Goal: Use online tool/utility: Use online tool/utility

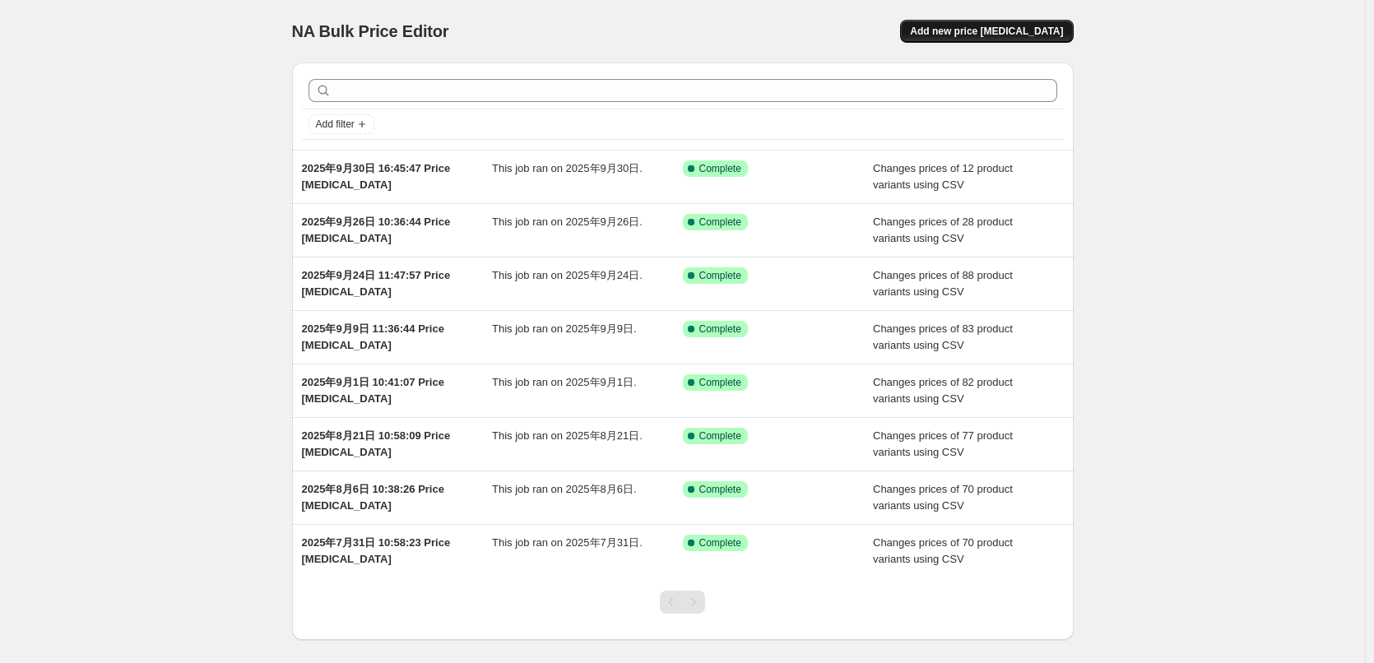
click at [1031, 27] on span "Add new price [MEDICAL_DATA]" at bounding box center [986, 31] width 153 height 13
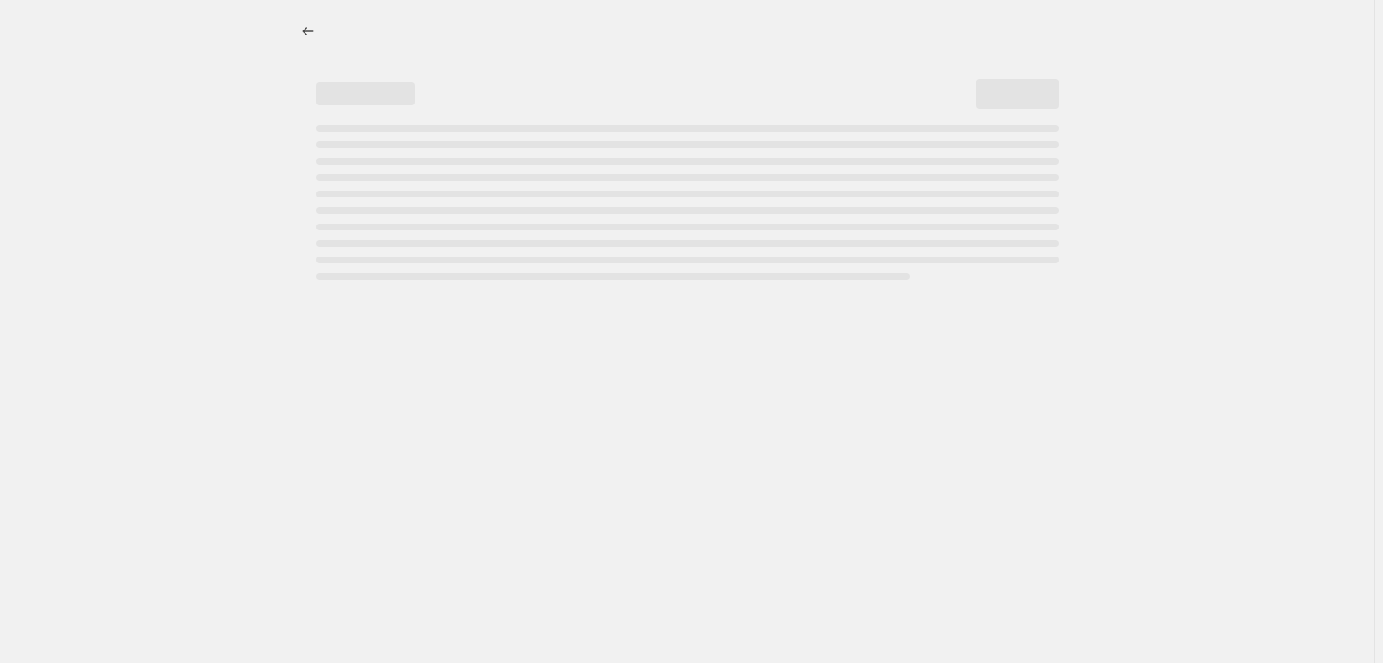
select select "percentage"
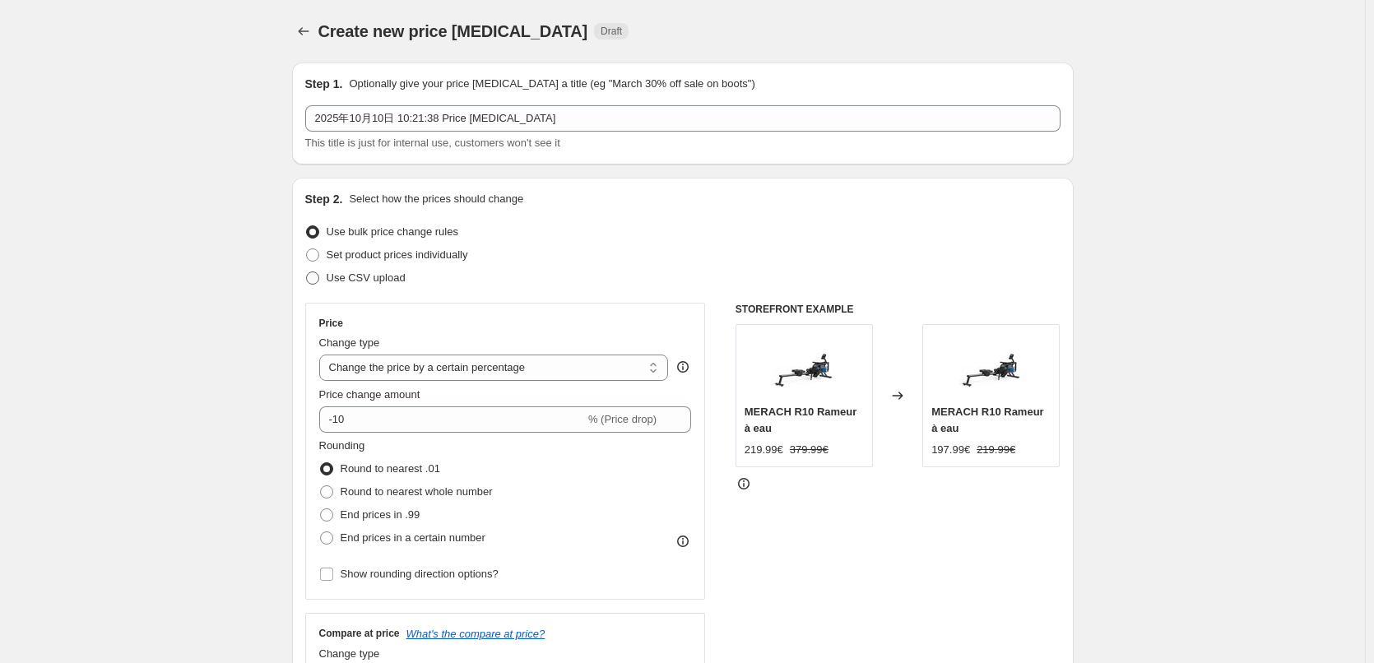
click at [345, 284] on span "Use CSV upload" at bounding box center [366, 278] width 79 height 12
click at [307, 272] on input "Use CSV upload" at bounding box center [306, 272] width 1 height 1
radio input "true"
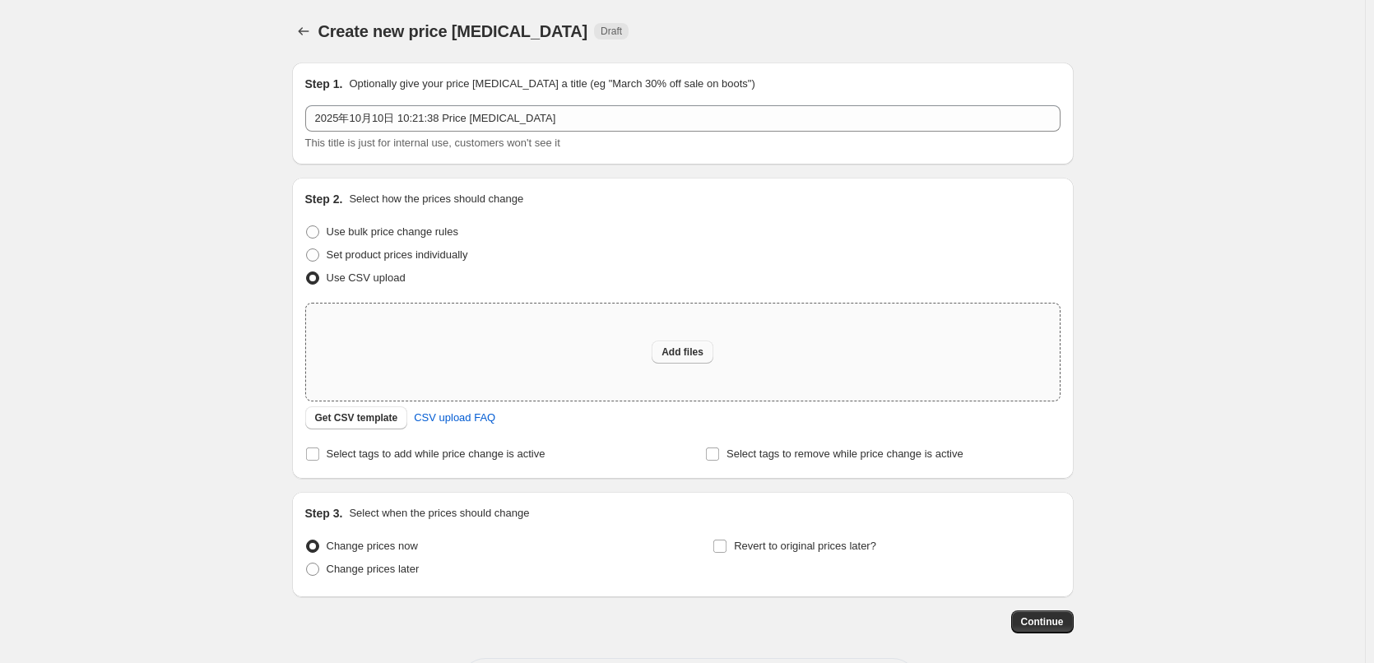
click at [704, 351] on span "Add files" at bounding box center [683, 352] width 42 height 13
click at [363, 425] on button "Get CSV template" at bounding box center [356, 418] width 103 height 23
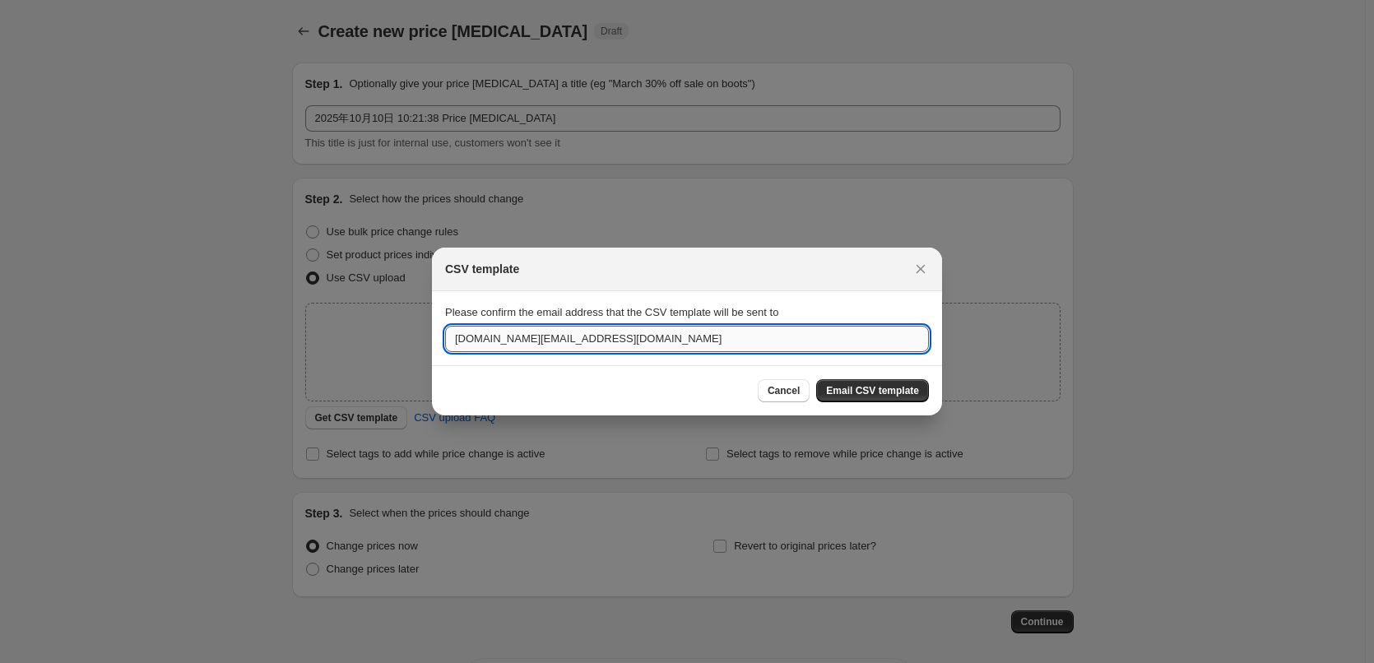
click at [558, 345] on input "[DOMAIN_NAME][EMAIL_ADDRESS][DOMAIN_NAME]" at bounding box center [687, 339] width 484 height 26
paste input "huangziya@merach"
type input "[EMAIL_ADDRESS][DOMAIN_NAME]"
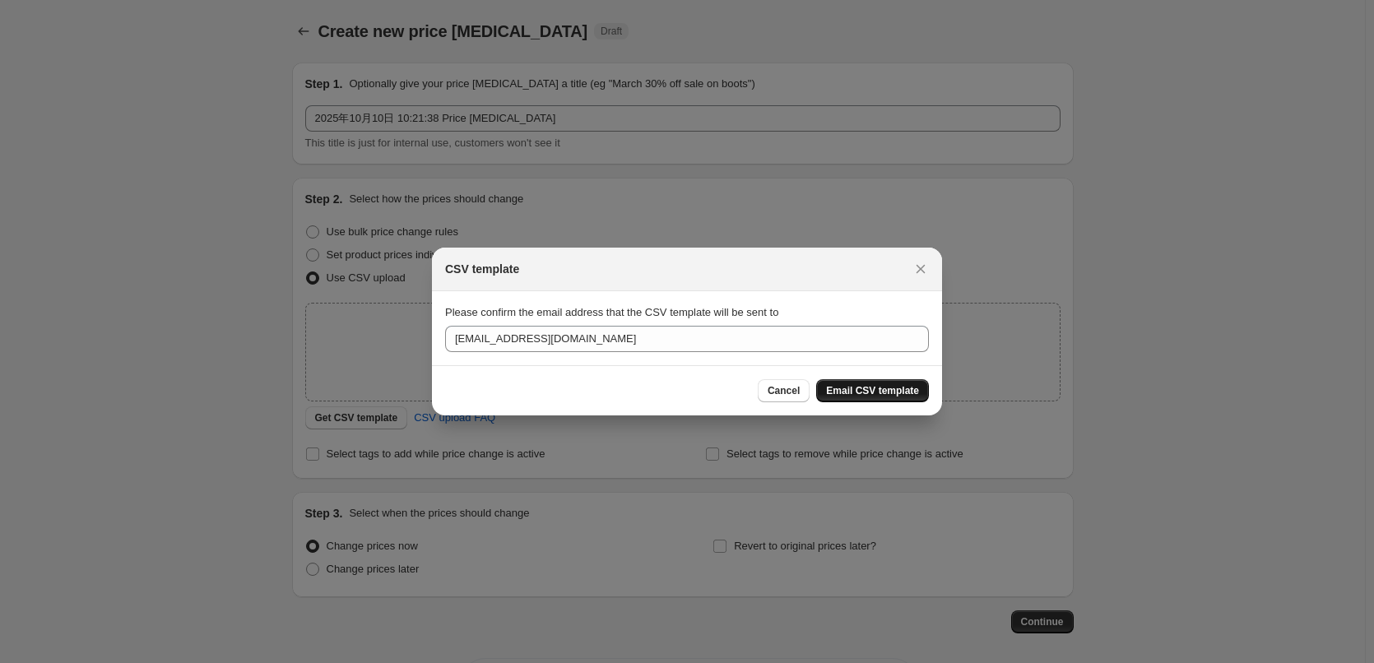
click at [876, 393] on span "Email CSV template" at bounding box center [872, 390] width 93 height 13
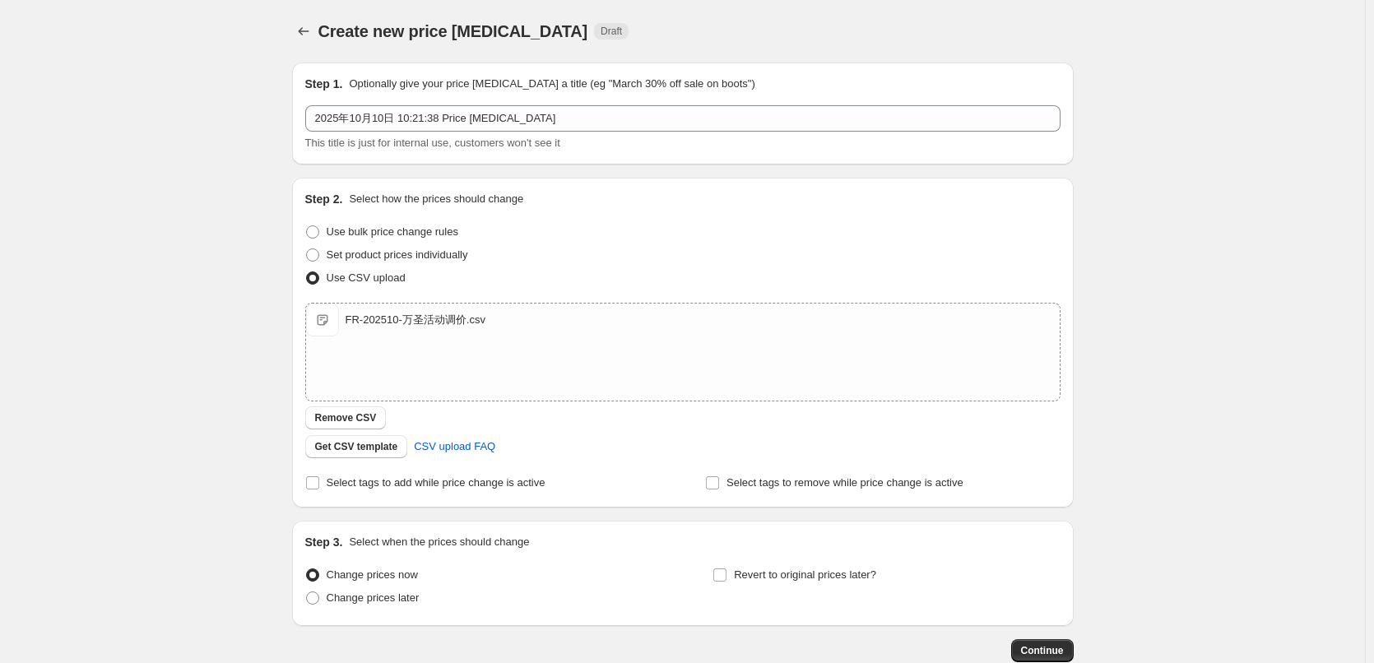
scroll to position [100, 0]
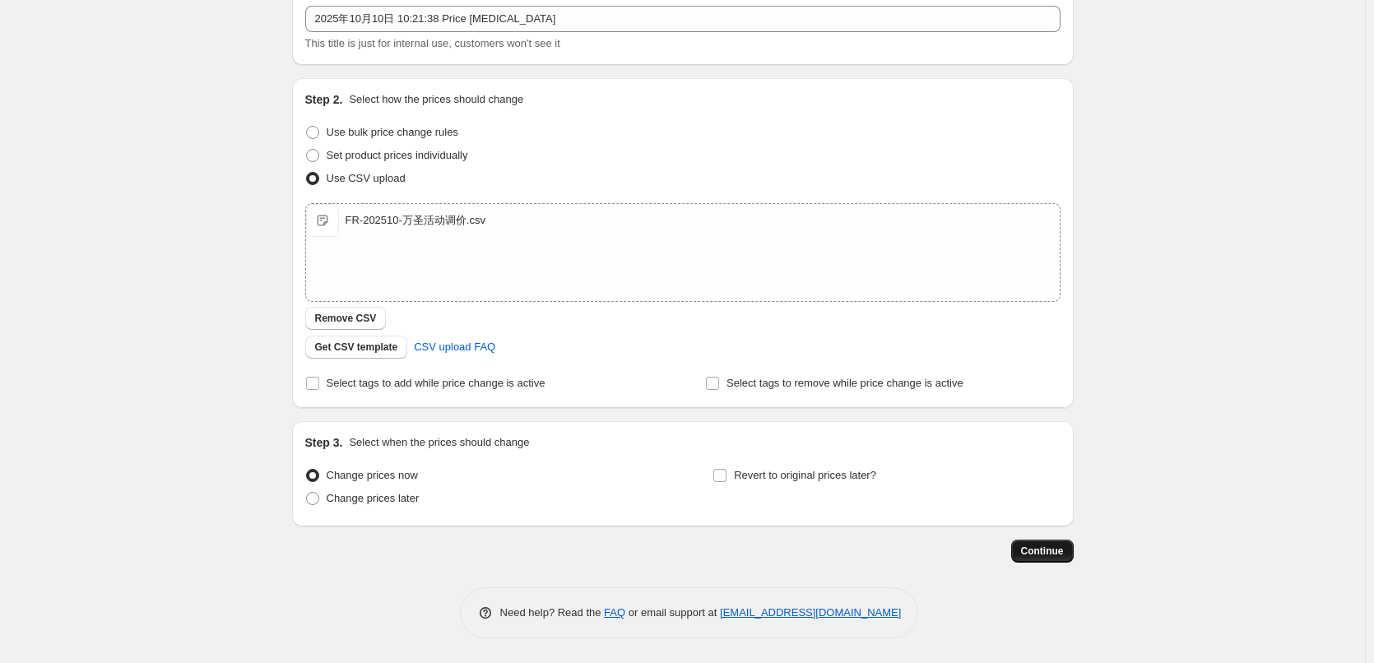
click at [1058, 554] on span "Continue" at bounding box center [1042, 551] width 43 height 13
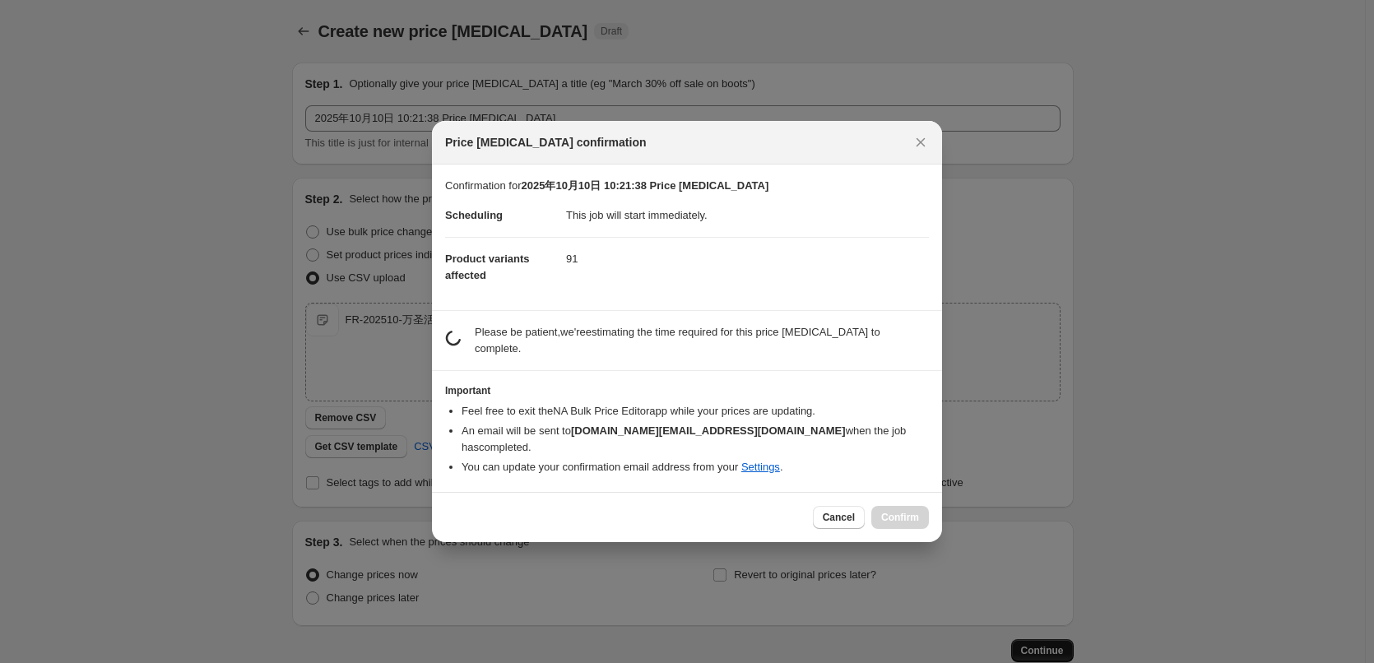
scroll to position [0, 0]
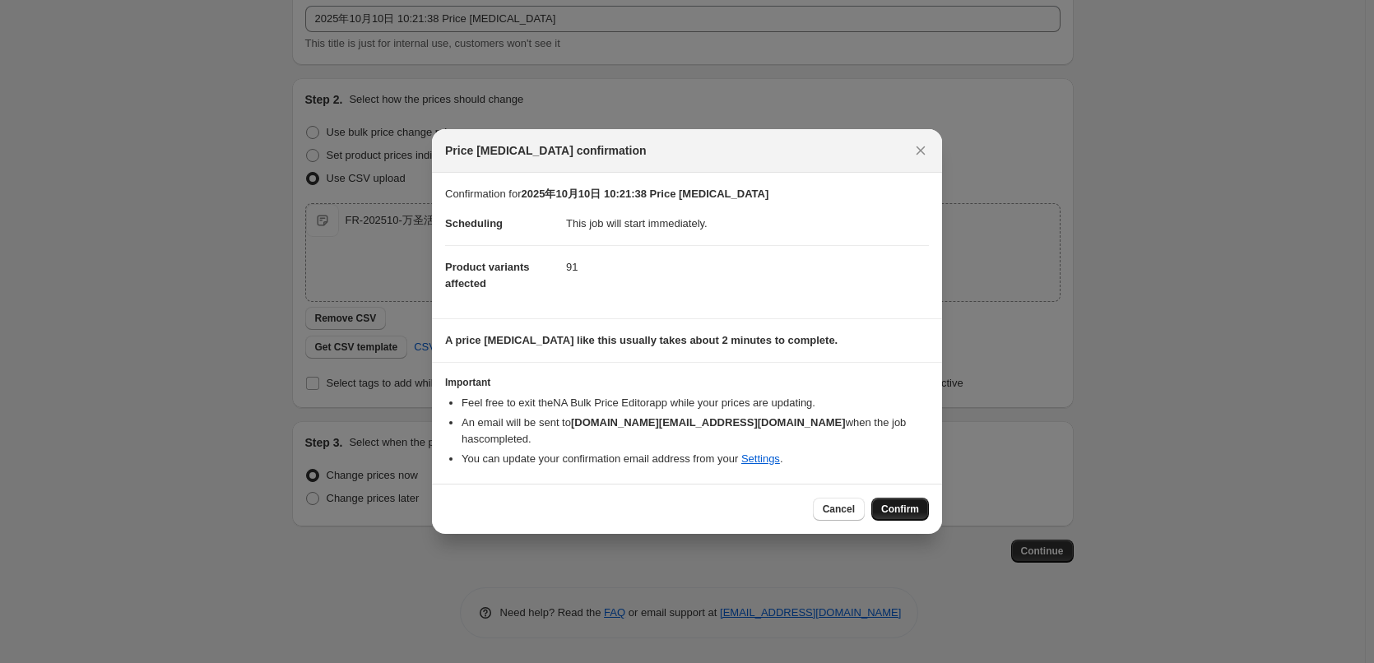
drag, startPoint x: 910, startPoint y: 504, endPoint x: 877, endPoint y: 444, distance: 68.5
click at [910, 505] on span "Confirm" at bounding box center [900, 509] width 38 height 13
